Goal: Task Accomplishment & Management: Manage account settings

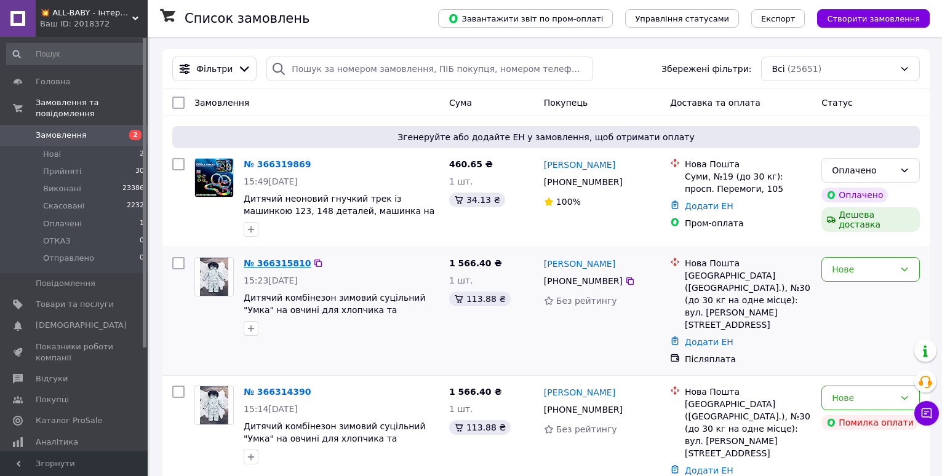
click at [263, 263] on link "№ 366315810" at bounding box center [277, 263] width 67 height 10
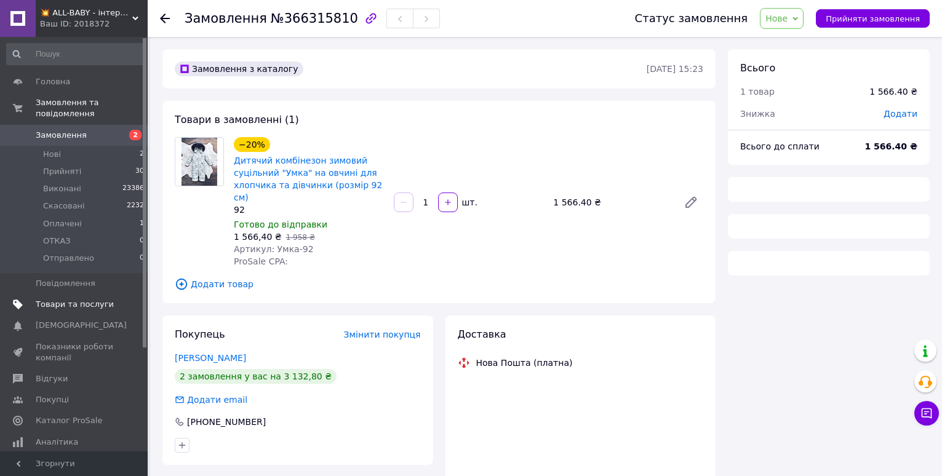
drag, startPoint x: 66, startPoint y: 284, endPoint x: 62, endPoint y: 289, distance: 6.5
click at [62, 299] on span "Товари та послуги" at bounding box center [75, 304] width 78 height 11
